Goal: Transaction & Acquisition: Subscribe to service/newsletter

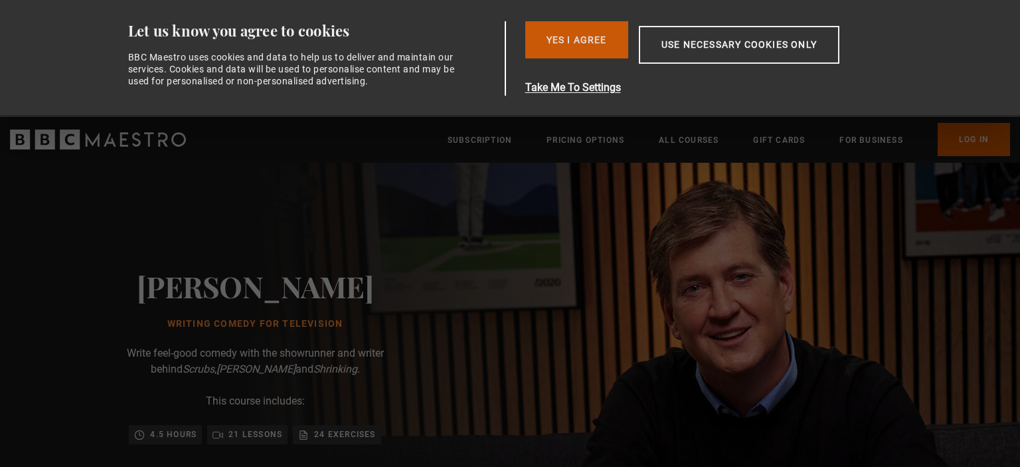
click at [578, 43] on button "Yes I Agree" at bounding box center [576, 39] width 103 height 37
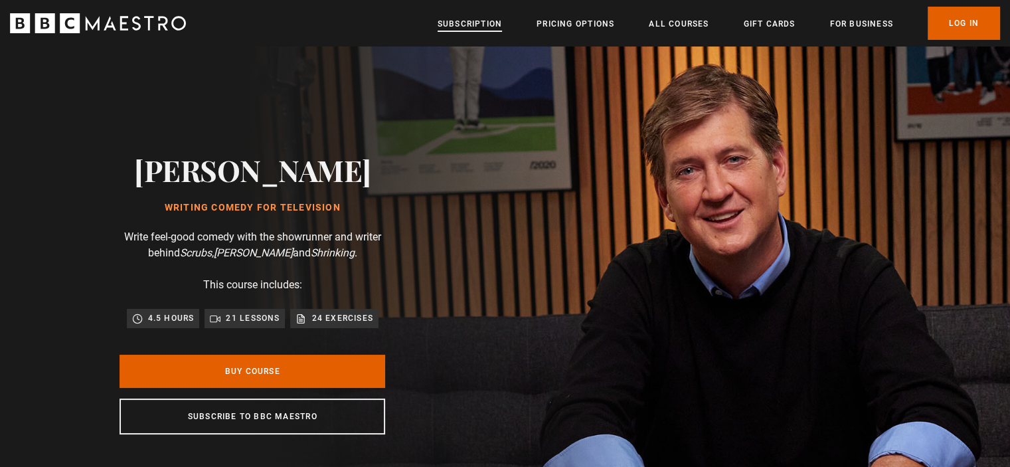
click at [478, 28] on link "Subscription" at bounding box center [470, 23] width 64 height 13
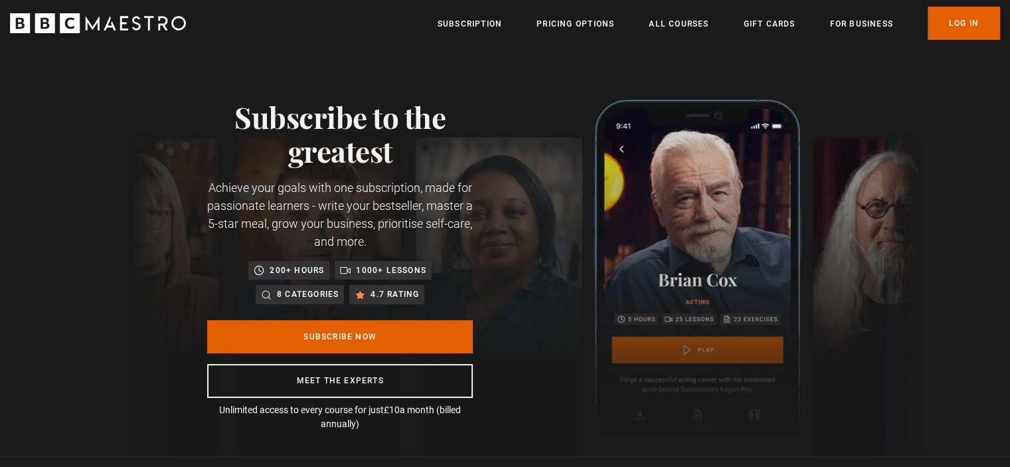
scroll to position [0, 173]
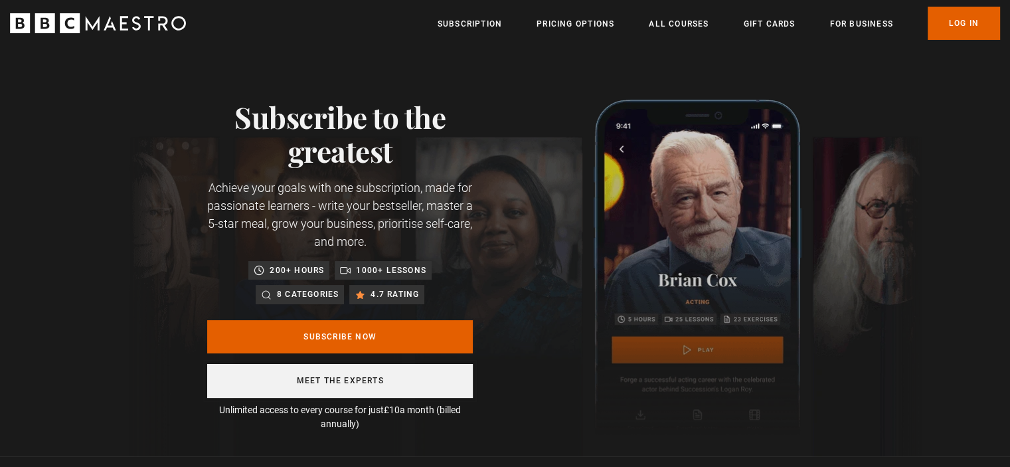
click at [265, 383] on link "Meet the experts" at bounding box center [340, 381] width 266 height 34
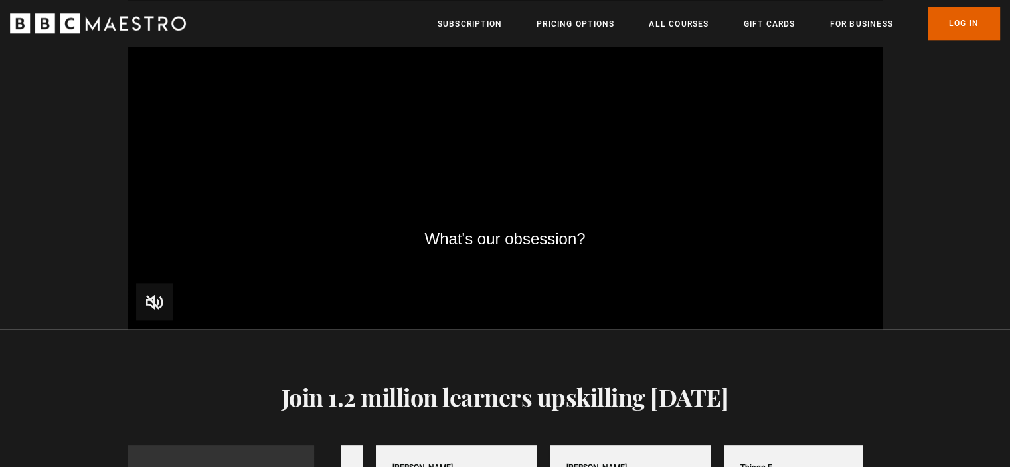
scroll to position [0, 521]
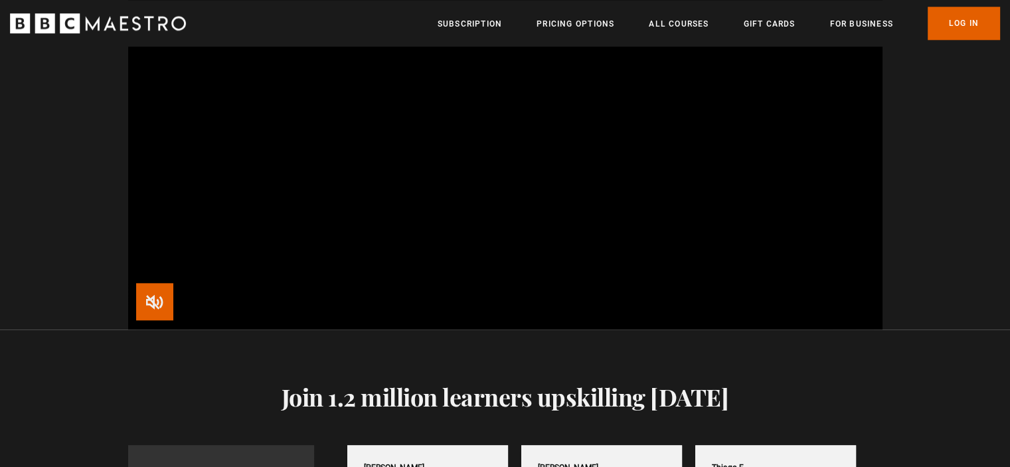
click at [140, 306] on span "Video Player" at bounding box center [154, 301] width 37 height 37
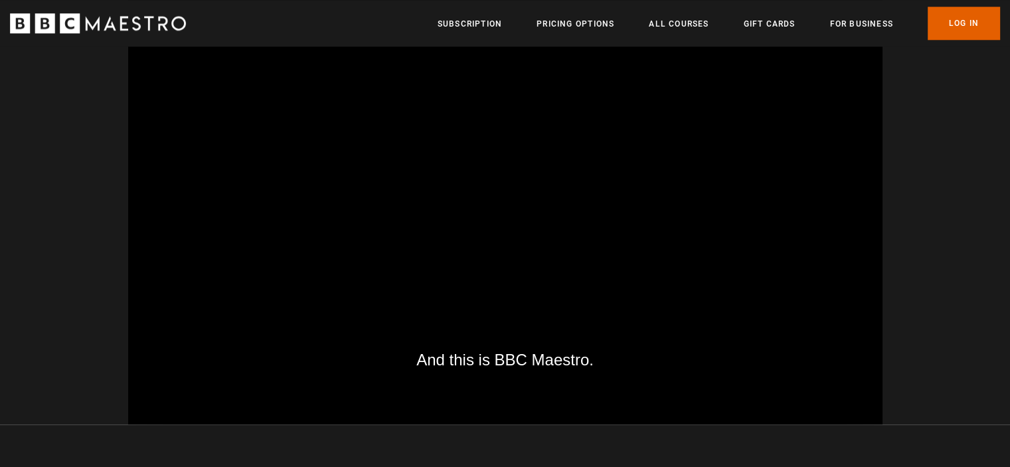
scroll to position [0, 2436]
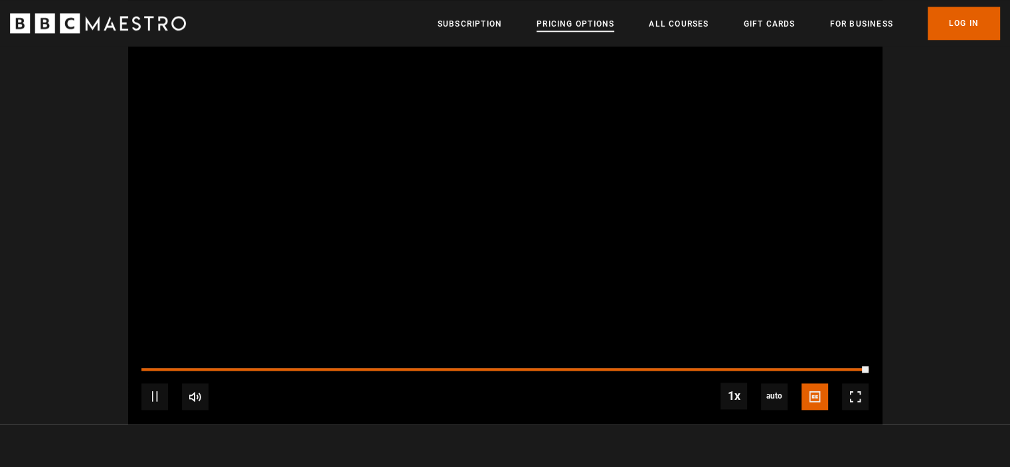
click at [559, 21] on link "Pricing Options" at bounding box center [576, 23] width 78 height 13
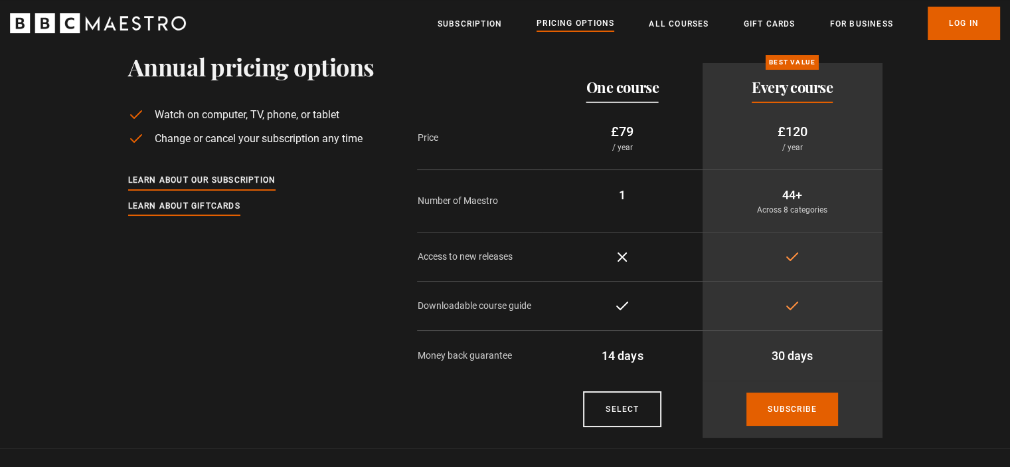
scroll to position [48, 0]
